Goal: Go to known website: Go to known website

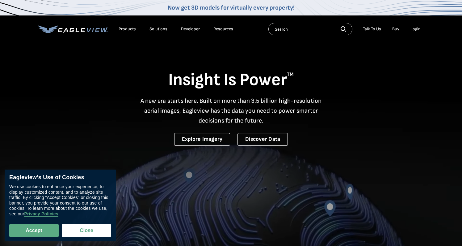
click at [416, 31] on div "Login" at bounding box center [416, 29] width 10 height 6
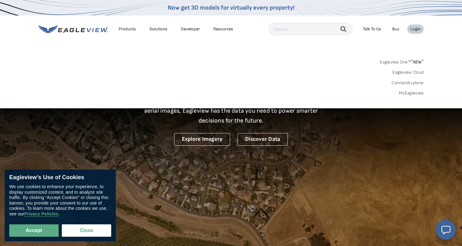
click at [411, 90] on link "MyEagleview" at bounding box center [411, 93] width 25 height 6
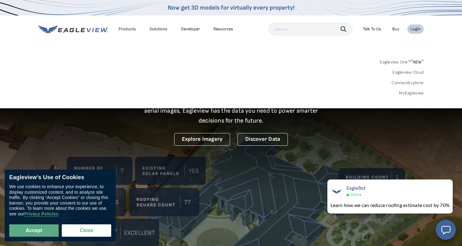
click at [405, 62] on link "Eagleview One™ * NEW *" at bounding box center [402, 60] width 44 height 7
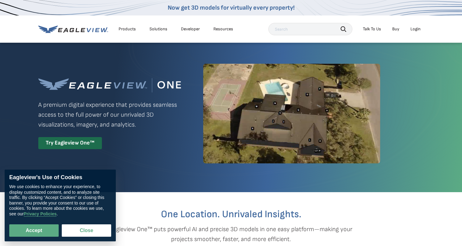
click at [98, 228] on button "Close" at bounding box center [86, 230] width 49 height 12
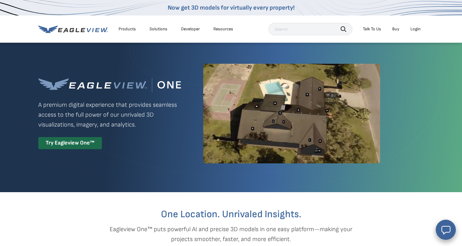
click at [419, 29] on div "Login" at bounding box center [416, 29] width 10 height 6
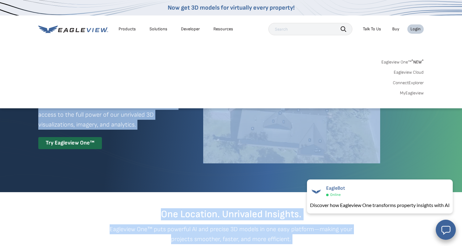
drag, startPoint x: 419, startPoint y: 27, endPoint x: 61, endPoint y: 546, distance: 630.2
click at [419, 27] on div "Login" at bounding box center [416, 29] width 10 height 6
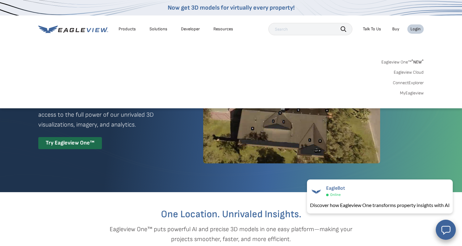
click at [416, 71] on link "Eagleview Cloud" at bounding box center [409, 73] width 30 height 6
click at [411, 104] on div "Search Products Our Product Areas Imagery 1-Inch GSD Aerial Imagery *" at bounding box center [231, 79] width 462 height 58
click at [417, 92] on link "MyEagleview" at bounding box center [412, 93] width 24 height 6
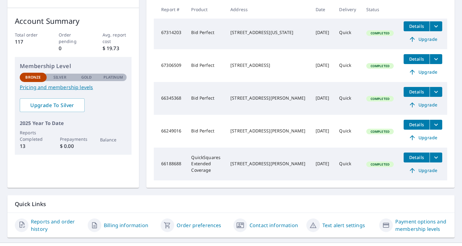
scroll to position [95, 0]
